Goal: Check status: Check status

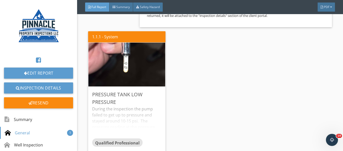
scroll to position [463, 0]
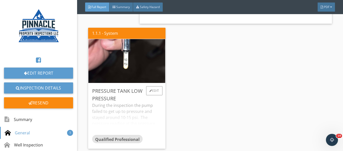
click at [125, 103] on div "During the inspection the pump failed to get up to pressure and stayed around 1…" at bounding box center [126, 118] width 69 height 32
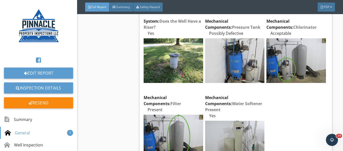
scroll to position [284, 0]
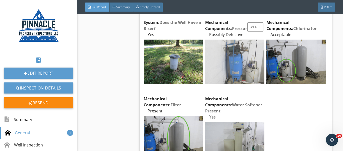
click at [232, 63] on img at bounding box center [234, 61] width 59 height 44
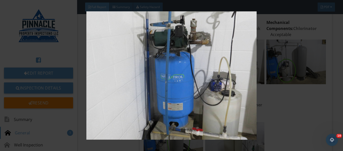
click at [191, 60] on img at bounding box center [171, 75] width 311 height 128
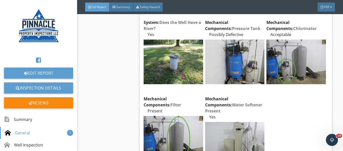
click at [191, 60] on img at bounding box center [171, 75] width 311 height 128
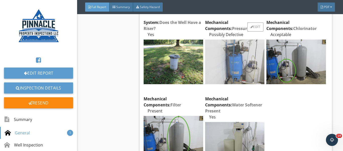
click at [223, 60] on img at bounding box center [234, 61] width 59 height 44
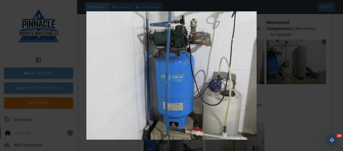
click at [138, 86] on img at bounding box center [171, 75] width 311 height 128
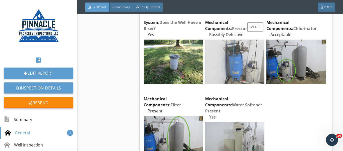
click at [222, 71] on img at bounding box center [234, 61] width 59 height 44
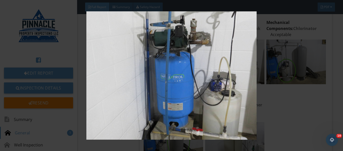
click at [185, 89] on img at bounding box center [171, 75] width 311 height 128
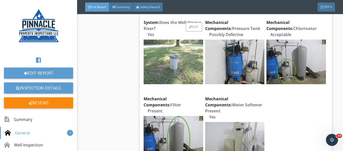
click at [170, 62] on img at bounding box center [173, 61] width 59 height 44
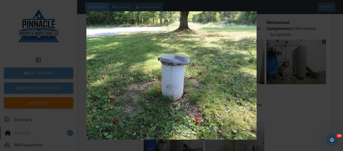
click at [170, 62] on img at bounding box center [171, 75] width 311 height 128
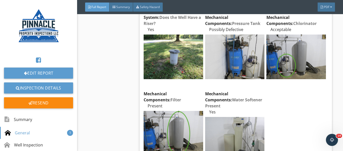
scroll to position [291, 0]
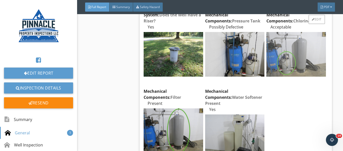
click at [313, 66] on img at bounding box center [296, 54] width 59 height 44
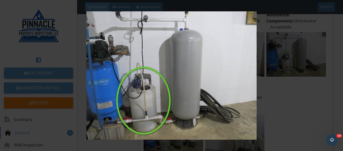
click at [208, 90] on img at bounding box center [171, 75] width 311 height 128
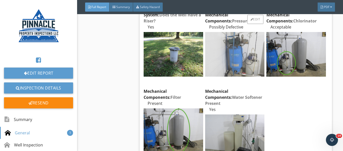
click at [239, 63] on img at bounding box center [234, 54] width 59 height 44
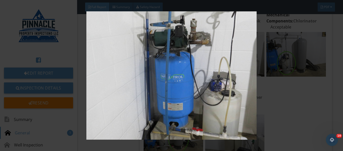
click at [220, 122] on img at bounding box center [171, 75] width 311 height 128
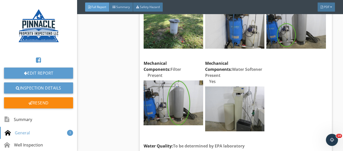
scroll to position [321, 0]
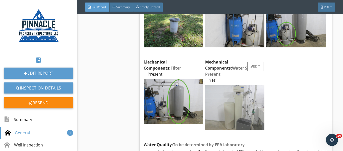
click at [220, 99] on img at bounding box center [234, 107] width 59 height 44
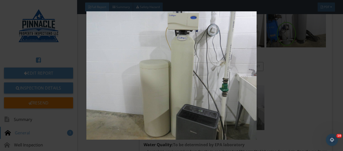
click at [220, 99] on img at bounding box center [171, 75] width 311 height 128
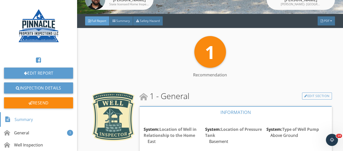
scroll to position [0, 0]
